Goal: Check status: Check status

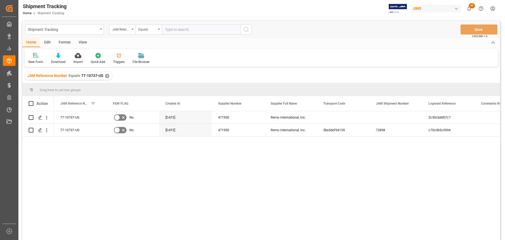
click at [106, 75] on div "✕" at bounding box center [107, 76] width 4 height 4
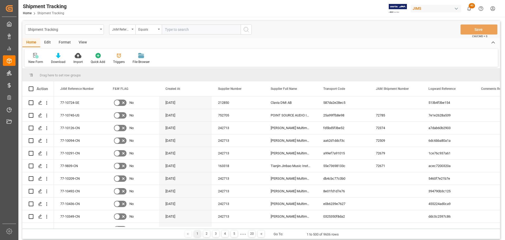
click at [179, 31] on input "text" at bounding box center [201, 29] width 79 height 10
paste input "77-10425-CN"
type input "77-10425-CN"
drag, startPoint x: 245, startPoint y: 29, endPoint x: 197, endPoint y: 91, distance: 77.9
click at [245, 29] on icon "search button" at bounding box center [246, 29] width 6 height 6
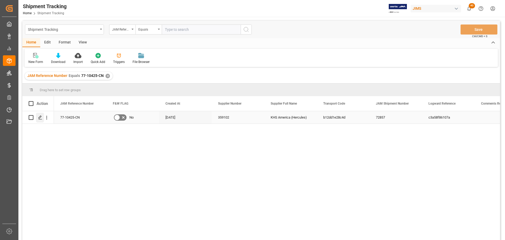
click at [39, 119] on icon "Press SPACE to select this row." at bounding box center [40, 117] width 4 height 4
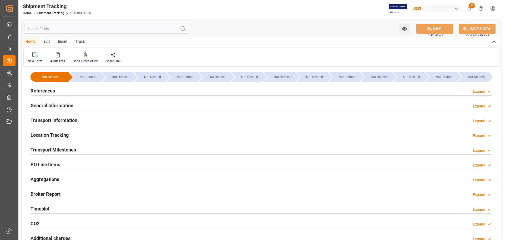
click at [66, 91] on div "References Expand" at bounding box center [260, 90] width 461 height 10
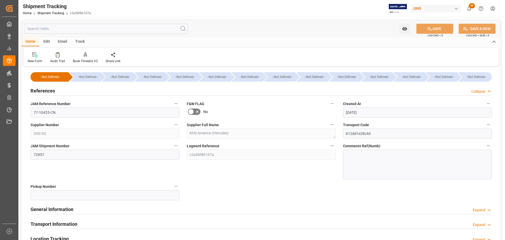
click at [62, 92] on div "References Collapse" at bounding box center [260, 90] width 461 height 10
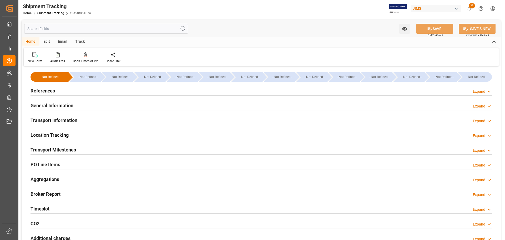
click at [55, 105] on h2 "General Information" at bounding box center [51, 105] width 43 height 7
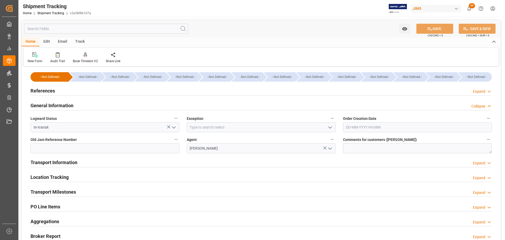
click at [55, 105] on h2 "General Information" at bounding box center [51, 105] width 43 height 7
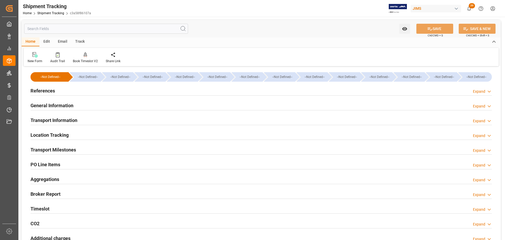
click at [56, 87] on div "References Expand" at bounding box center [260, 90] width 461 height 10
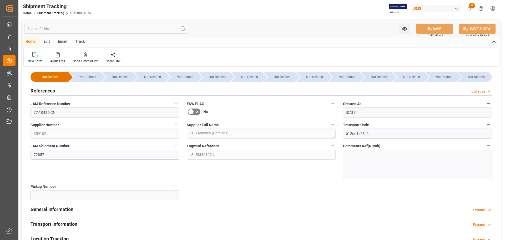
click at [56, 89] on div "References Collapse" at bounding box center [260, 90] width 461 height 10
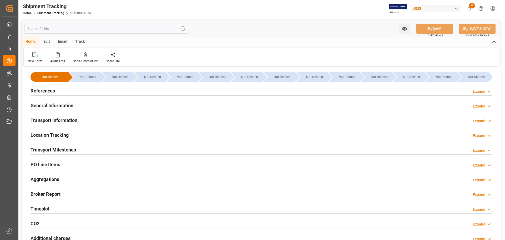
click at [54, 162] on h2 "PO Line Items" at bounding box center [45, 164] width 30 height 7
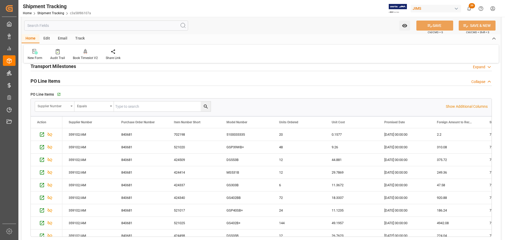
scroll to position [53, 0]
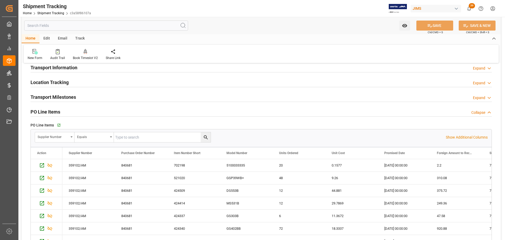
click at [61, 109] on div "PO Line Items Collapse" at bounding box center [260, 111] width 461 height 10
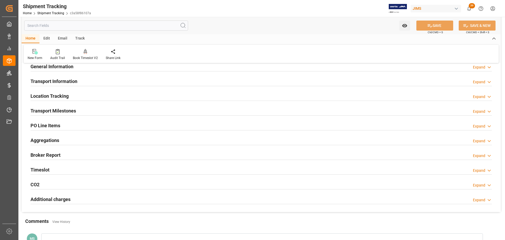
scroll to position [0, 0]
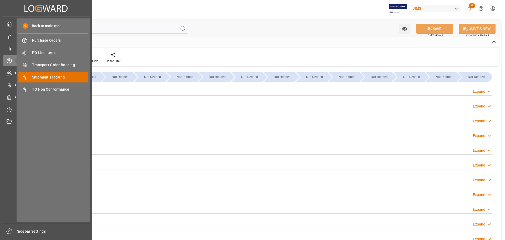
click at [52, 75] on span "Shipment Tracking" at bounding box center [60, 77] width 57 height 6
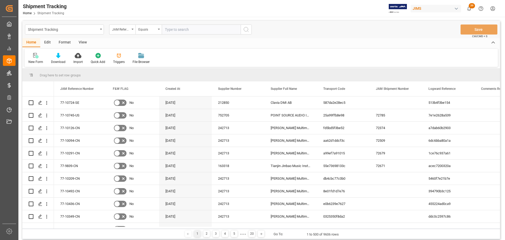
click at [190, 31] on input "text" at bounding box center [201, 29] width 79 height 10
type input "77-10729-US"
click at [246, 31] on icon "search button" at bounding box center [246, 29] width 6 height 6
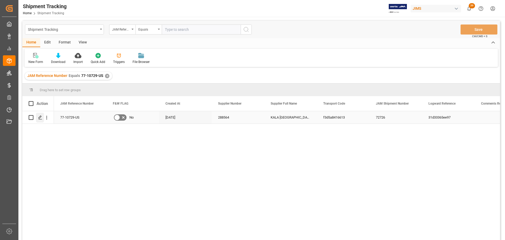
click at [43, 118] on div "Press SPACE to select this row." at bounding box center [40, 118] width 8 height 10
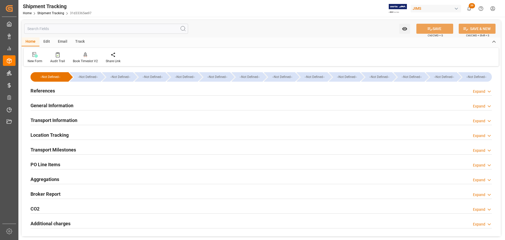
click at [53, 92] on h2 "References" at bounding box center [42, 90] width 24 height 7
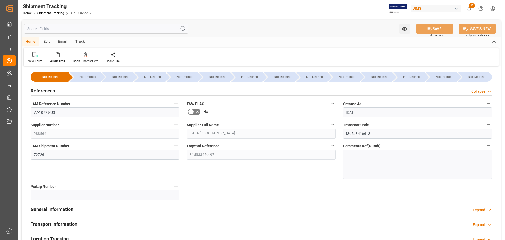
click at [53, 92] on h2 "References" at bounding box center [42, 90] width 24 height 7
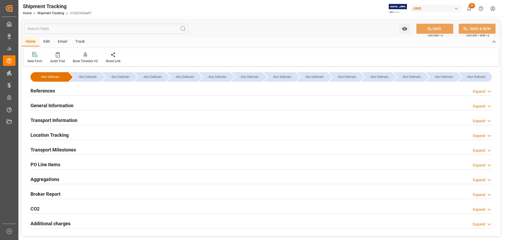
click at [53, 101] on div "General Information" at bounding box center [51, 105] width 43 height 10
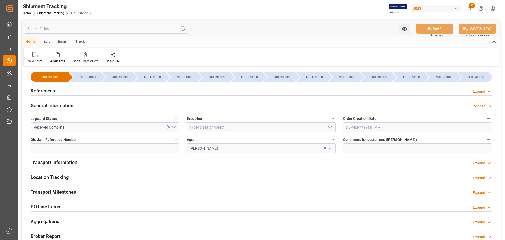
click at [53, 103] on h2 "General Information" at bounding box center [51, 105] width 43 height 7
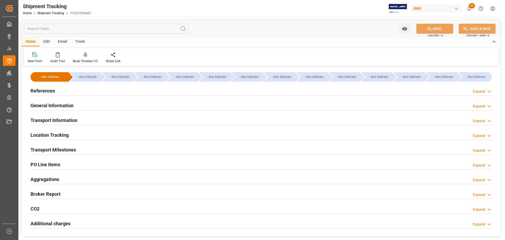
click at [53, 89] on h2 "References" at bounding box center [42, 90] width 24 height 7
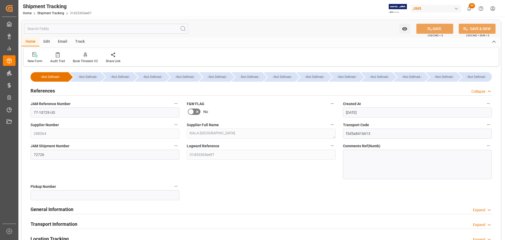
click at [53, 89] on h2 "References" at bounding box center [42, 90] width 24 height 7
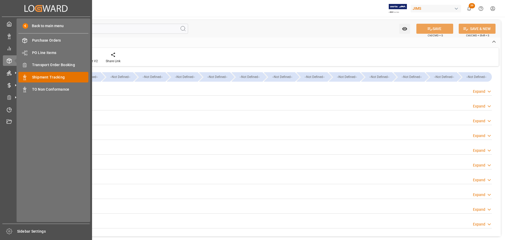
click at [49, 79] on span "Shipment Tracking" at bounding box center [60, 77] width 57 height 6
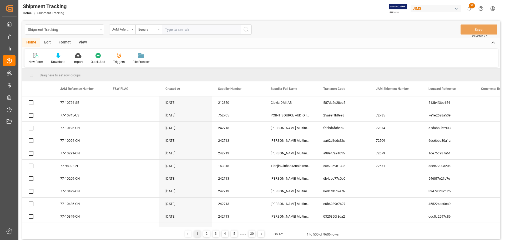
click at [187, 29] on input "text" at bounding box center [201, 29] width 79 height 10
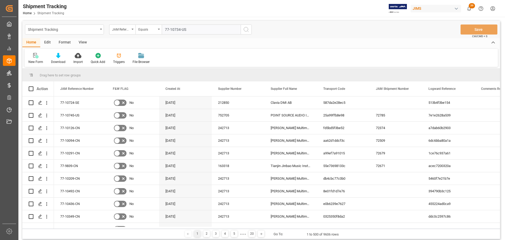
type input "77-10734-US"
click at [246, 30] on icon "search button" at bounding box center [246, 29] width 6 height 6
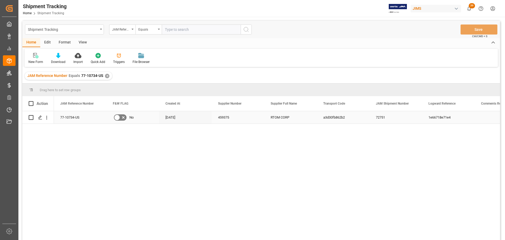
click at [35, 119] on div "Press SPACE to select this row." at bounding box center [38, 117] width 19 height 12
click at [38, 119] on icon "Press SPACE to select this row." at bounding box center [40, 117] width 4 height 4
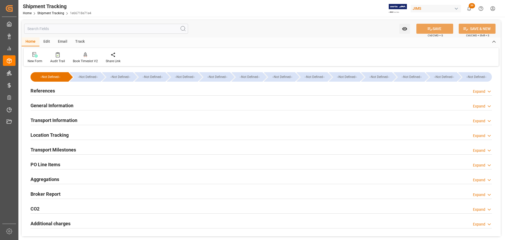
click at [47, 93] on h2 "References" at bounding box center [42, 90] width 24 height 7
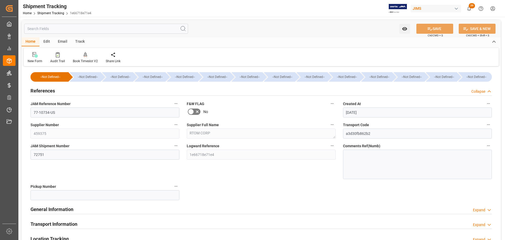
click at [47, 93] on h2 "References" at bounding box center [42, 90] width 24 height 7
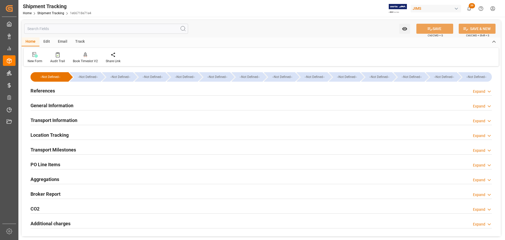
click at [49, 104] on h2 "General Information" at bounding box center [51, 105] width 43 height 7
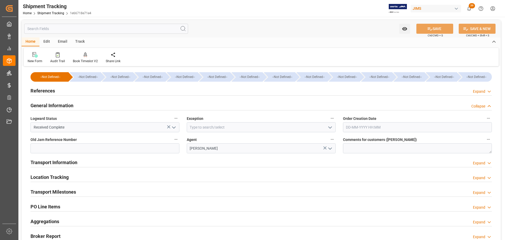
click at [49, 104] on h2 "General Information" at bounding box center [51, 105] width 43 height 7
